Goal: Task Accomplishment & Management: Use online tool/utility

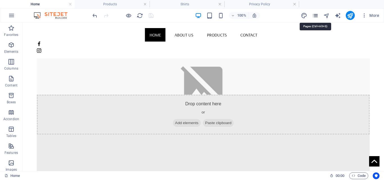
click at [313, 14] on icon "pages" at bounding box center [315, 15] width 6 height 6
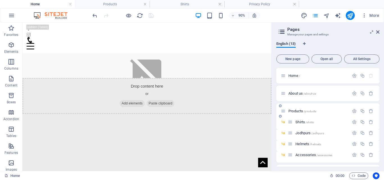
scroll to position [52, 0]
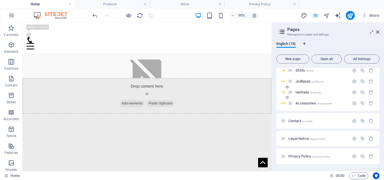
click at [303, 91] on span "Helmets /helmets" at bounding box center [308, 92] width 26 height 4
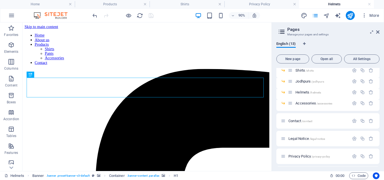
scroll to position [0, 0]
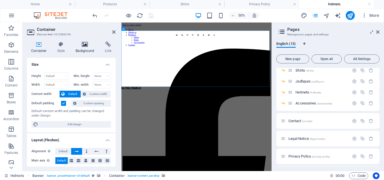
click at [83, 46] on icon at bounding box center [84, 45] width 27 height 6
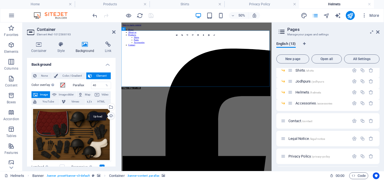
click at [109, 114] on div "Upload" at bounding box center [110, 116] width 8 height 8
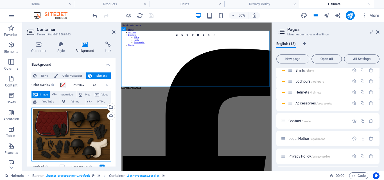
drag, startPoint x: 66, startPoint y: 136, endPoint x: 65, endPoint y: 151, distance: 15.0
click at [65, 151] on div "Drag files here, click to choose files or select files from Files or our free s…" at bounding box center [71, 135] width 80 height 54
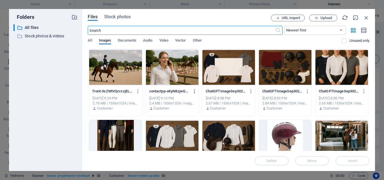
click at [195, 91] on icon "button" at bounding box center [194, 91] width 5 height 5
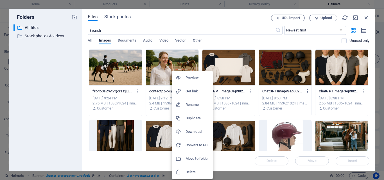
click at [193, 168] on li "Delete" at bounding box center [192, 172] width 41 height 13
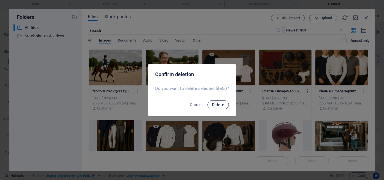
click at [217, 106] on span "Delete" at bounding box center [218, 105] width 12 height 4
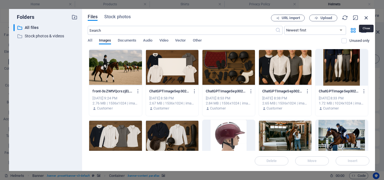
click at [367, 18] on icon "button" at bounding box center [366, 18] width 6 height 6
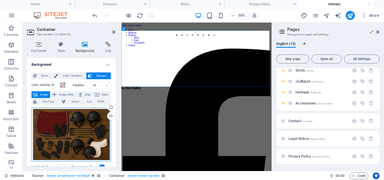
click at [79, 126] on div "Drag files here, click to choose files or select files from Files or our free s…" at bounding box center [71, 135] width 80 height 54
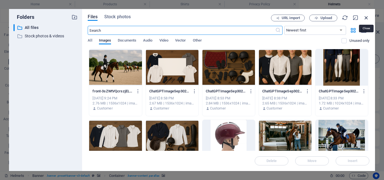
click at [367, 17] on icon "button" at bounding box center [366, 18] width 6 height 6
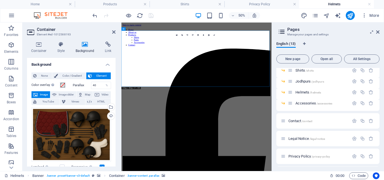
click at [41, 95] on span "Image" at bounding box center [43, 94] width 9 height 7
click at [113, 31] on icon at bounding box center [113, 32] width 3 height 4
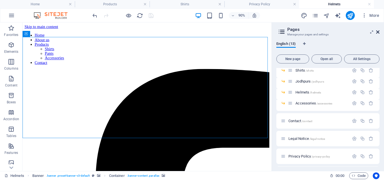
click at [378, 33] on icon at bounding box center [377, 32] width 3 height 4
